Goal: Use online tool/utility: Utilize a website feature to perform a specific function

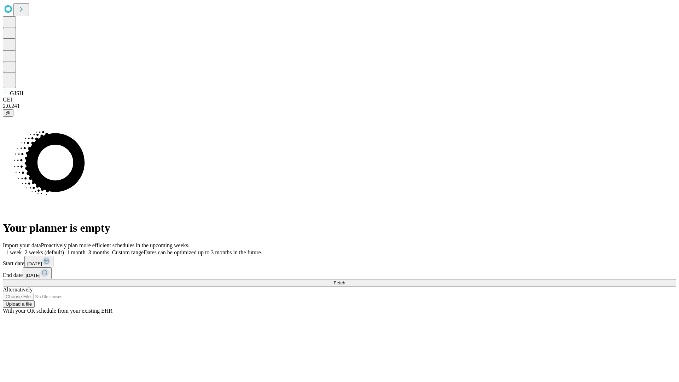
click at [345, 280] on span "Fetch" at bounding box center [340, 282] width 12 height 5
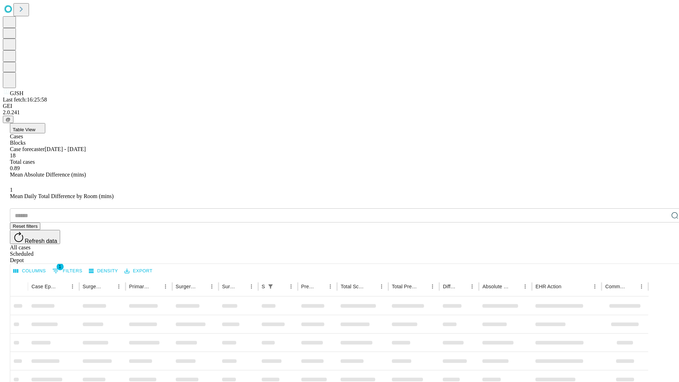
click at [35, 127] on span "Table View" at bounding box center [24, 129] width 23 height 5
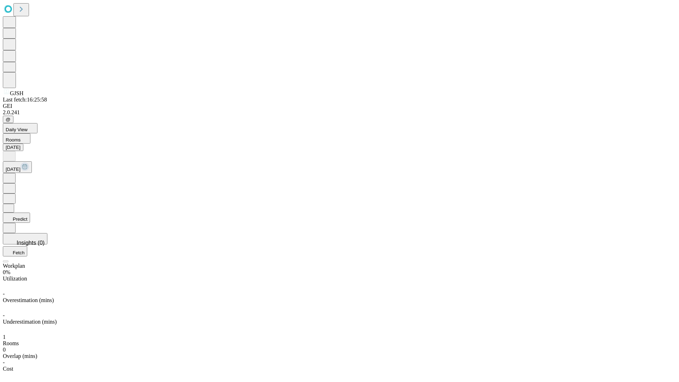
click at [30, 213] on button "Predict" at bounding box center [16, 218] width 27 height 10
